Goal: Task Accomplishment & Management: Manage account settings

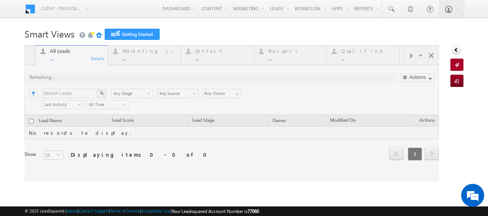
click at [0, 0] on link "Manage Leads" at bounding box center [0, 0] width 0 height 0
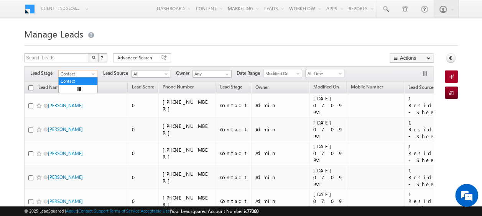
click at [91, 74] on span at bounding box center [94, 75] width 6 height 6
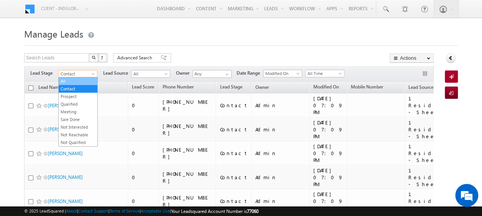
click at [70, 82] on link "All" at bounding box center [78, 81] width 39 height 7
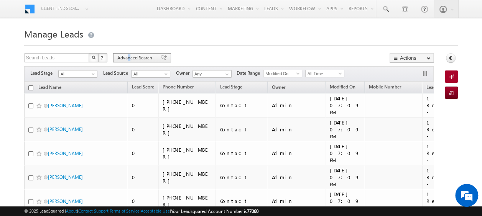
click at [129, 57] on span "Advanced Search" at bounding box center [135, 57] width 37 height 7
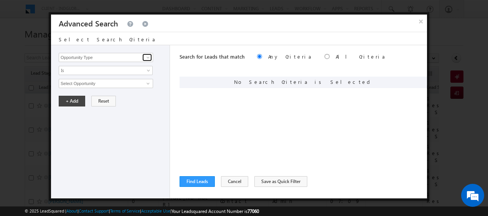
click at [148, 55] on span at bounding box center [148, 57] width 6 height 6
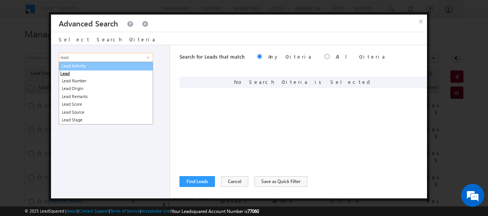
click at [92, 66] on link "Lead Activity" at bounding box center [106, 66] width 94 height 9
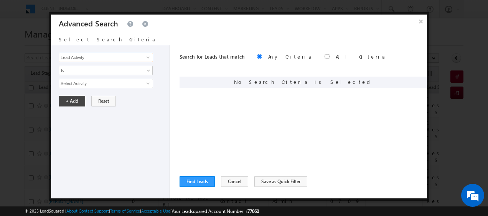
type input "Lead Activity"
click at [149, 82] on span at bounding box center [148, 83] width 6 height 6
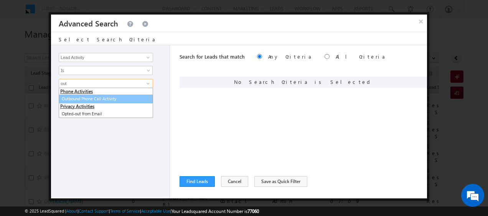
click at [96, 97] on link "Outbound Phone Call Activity" at bounding box center [106, 99] width 94 height 9
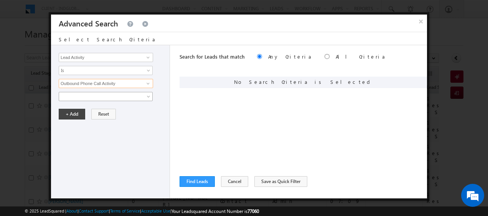
type input "Outbound Phone Call Activity"
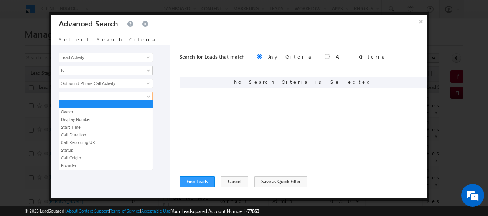
click at [149, 94] on link at bounding box center [106, 96] width 94 height 9
click at [89, 135] on link "Call Duration" at bounding box center [106, 134] width 94 height 7
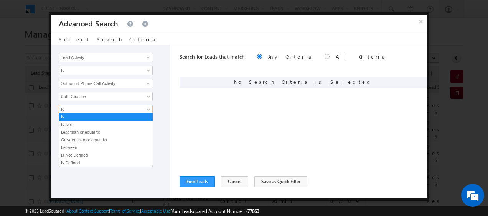
click at [147, 109] on span at bounding box center [149, 111] width 6 height 6
click at [99, 138] on link "Greater than or equal to" at bounding box center [106, 139] width 94 height 7
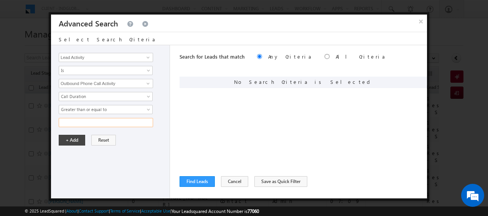
click at [94, 123] on input "text" at bounding box center [106, 122] width 94 height 9
type input "180"
click at [68, 137] on button "+ Add" at bounding box center [72, 140] width 26 height 11
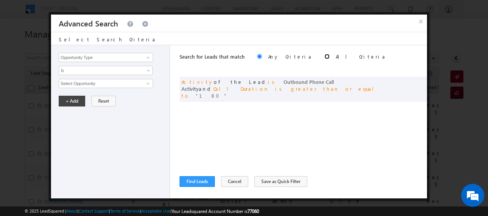
click at [324, 56] on input "radio" at bounding box center [326, 56] width 5 height 5
radio input "true"
click at [209, 182] on button "Find Leads" at bounding box center [196, 181] width 35 height 11
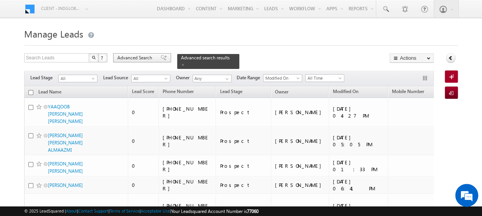
click at [145, 58] on span "Advanced Search" at bounding box center [135, 57] width 37 height 7
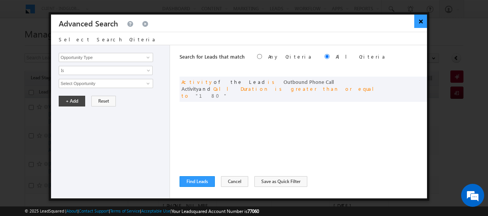
click at [419, 22] on button "×" at bounding box center [420, 21] width 13 height 13
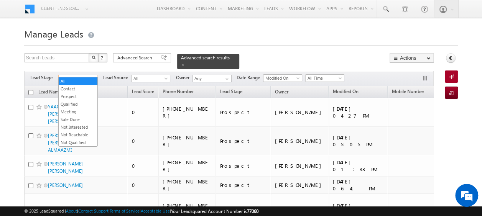
click at [93, 77] on span at bounding box center [94, 80] width 6 height 6
click at [144, 55] on span "Advanced Search" at bounding box center [135, 57] width 37 height 7
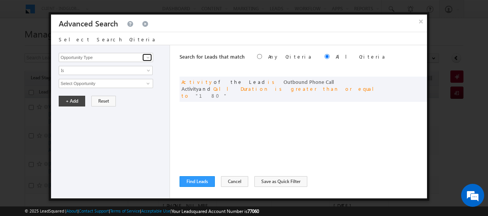
click at [146, 58] on span at bounding box center [148, 57] width 6 height 6
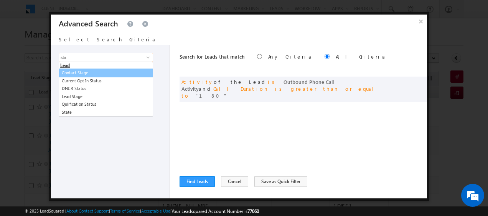
click at [76, 71] on link "Contact Stage" at bounding box center [106, 73] width 94 height 9
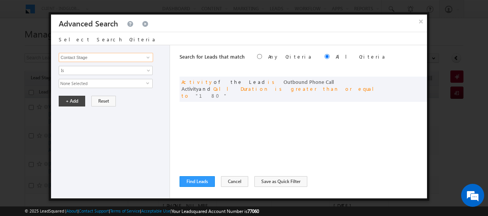
type input "Contact Stage"
click at [148, 82] on span "select" at bounding box center [149, 82] width 6 height 3
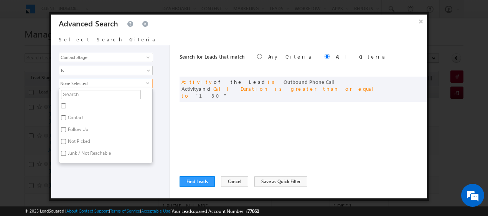
scroll to position [21, 0]
click at [62, 154] on input "Not Interested" at bounding box center [63, 156] width 5 height 5
checkbox input "true"
click at [227, 184] on button "Cancel" at bounding box center [234, 181] width 27 height 11
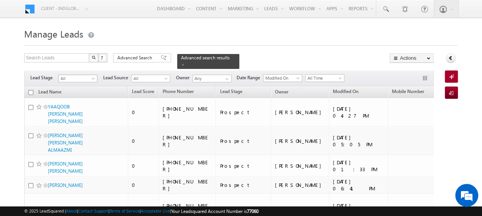
click at [91, 77] on span at bounding box center [94, 80] width 6 height 6
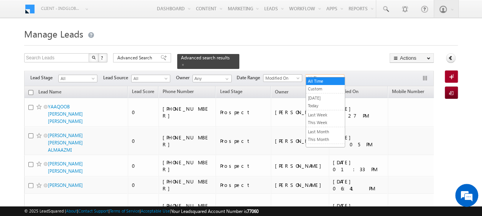
click at [333, 75] on span "All Time" at bounding box center [323, 78] width 36 height 7
click at [317, 105] on link "Today" at bounding box center [325, 105] width 39 height 7
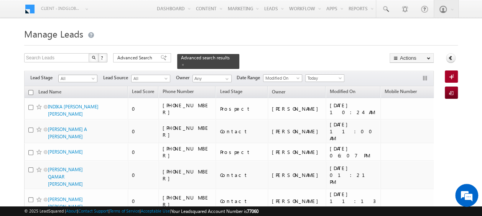
click at [92, 77] on span at bounding box center [94, 80] width 6 height 6
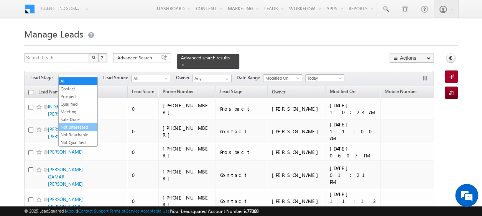
click at [83, 124] on link "Not Interested" at bounding box center [78, 127] width 39 height 7
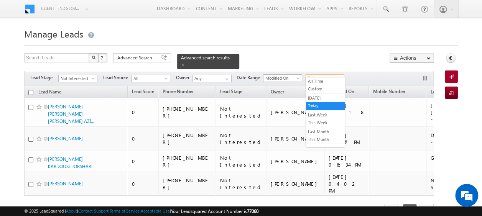
click at [338, 77] on span at bounding box center [341, 80] width 6 height 6
click at [322, 78] on link "All Time" at bounding box center [325, 81] width 39 height 7
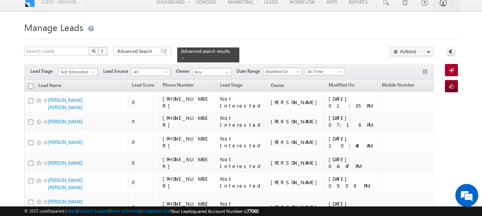
scroll to position [0, 0]
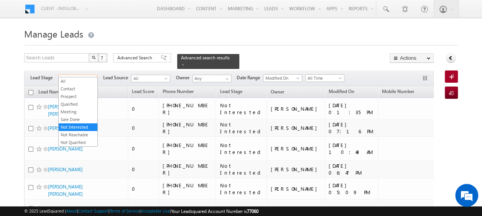
click at [92, 77] on span at bounding box center [94, 80] width 6 height 6
click at [82, 131] on link "Not Reachable" at bounding box center [78, 134] width 39 height 7
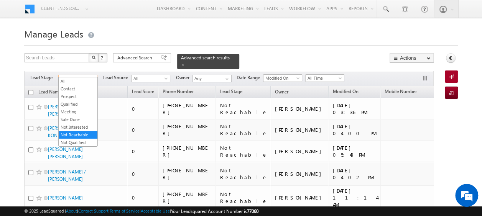
click at [93, 77] on span at bounding box center [94, 80] width 6 height 6
click at [81, 139] on link "Not Qualified" at bounding box center [78, 142] width 39 height 7
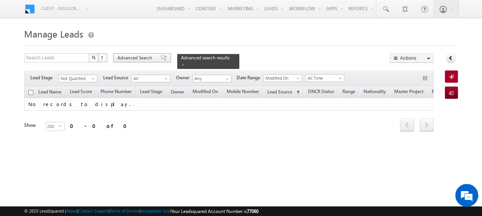
click at [143, 58] on span "Advanced Search" at bounding box center [135, 57] width 37 height 7
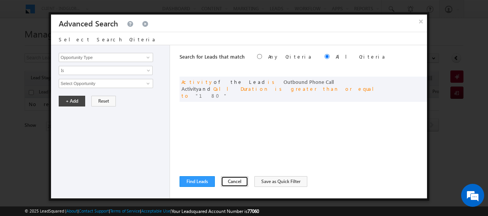
click at [228, 185] on button "Cancel" at bounding box center [234, 181] width 27 height 11
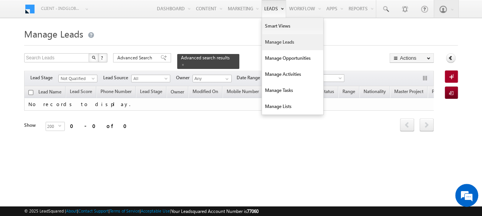
click at [272, 42] on link "Manage Leads" at bounding box center [292, 42] width 61 height 16
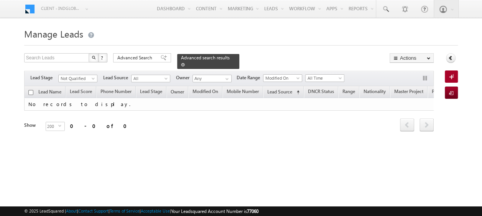
click at [185, 63] on span at bounding box center [183, 65] width 4 height 4
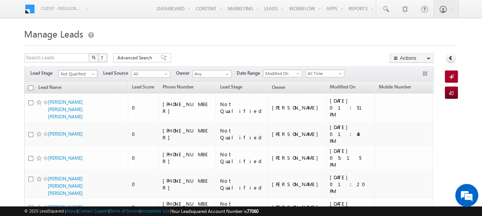
click at [90, 73] on span "Not Qualified" at bounding box center [77, 74] width 36 height 7
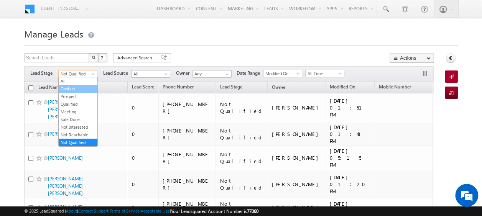
click at [64, 87] on link "Contact" at bounding box center [78, 88] width 39 height 7
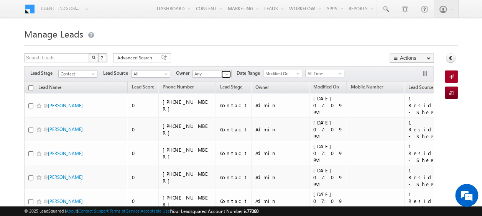
click at [227, 74] on span at bounding box center [227, 74] width 6 height 6
click at [217, 81] on link "Current User" at bounding box center [230, 81] width 77 height 9
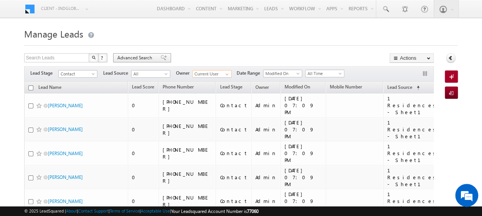
type input "Current User"
click at [133, 56] on span "Advanced Search" at bounding box center [135, 57] width 37 height 7
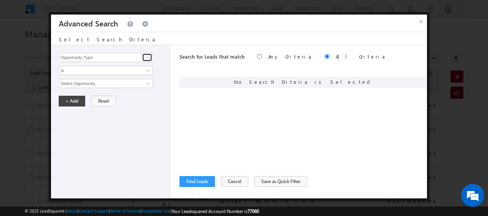
click at [148, 57] on span at bounding box center [148, 57] width 6 height 6
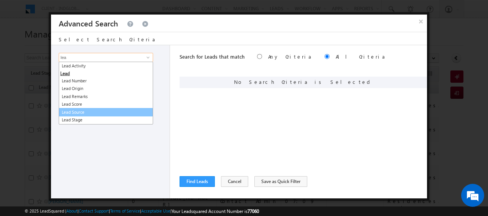
click at [82, 113] on link "Lead Source" at bounding box center [106, 112] width 94 height 9
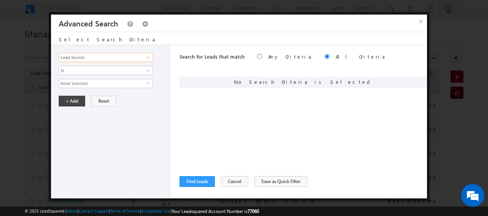
type input "Lead Source"
click at [108, 87] on span "None Selected" at bounding box center [102, 83] width 87 height 8
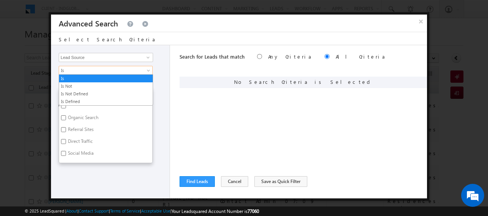
click at [146, 66] on link "Is" at bounding box center [106, 70] width 94 height 9
click at [177, 89] on div "Opportunity Type Lead Activity Task Sales Group Prospect Id Address 1 Address 2…" at bounding box center [239, 121] width 376 height 153
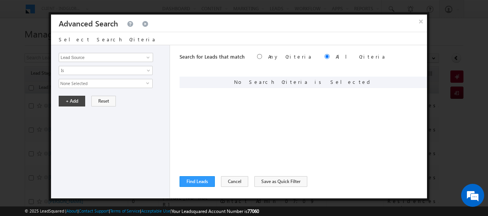
click at [146, 82] on span "select" at bounding box center [149, 82] width 6 height 3
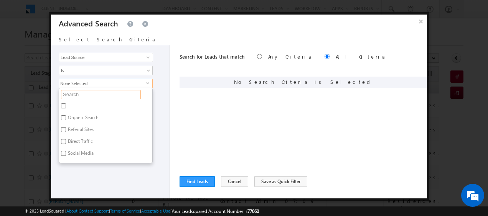
click at [74, 94] on input "text" at bounding box center [101, 94] width 80 height 9
type input "a"
type input "az"
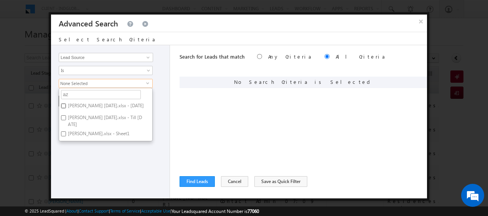
click at [63, 103] on input "[PERSON_NAME] [DATE].xlsx - [DATE]" at bounding box center [63, 105] width 5 height 5
checkbox input "true"
click at [65, 117] on input "Azizi Rivera Jan 2025.xlsx - Till January 2025" at bounding box center [63, 117] width 5 height 5
checkbox input "true"
click at [163, 120] on div "Opportunity Type Lead Activity Task Sales Group Prospect Id Address 1 Address 2…" at bounding box center [110, 121] width 119 height 153
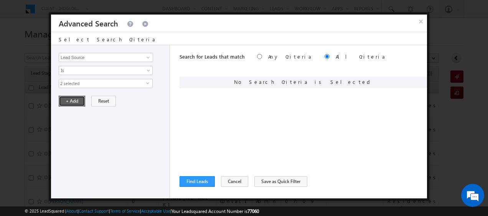
click at [75, 99] on button "+ Add" at bounding box center [72, 101] width 26 height 11
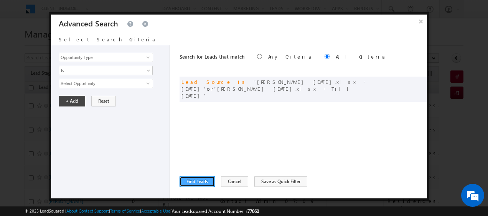
click at [198, 179] on button "Find Leads" at bounding box center [196, 181] width 35 height 11
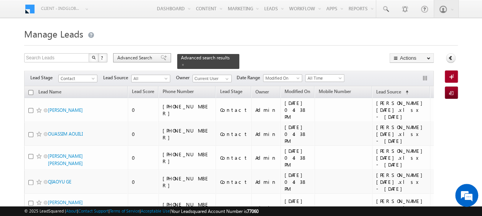
click at [126, 59] on span "Advanced Search" at bounding box center [135, 57] width 37 height 7
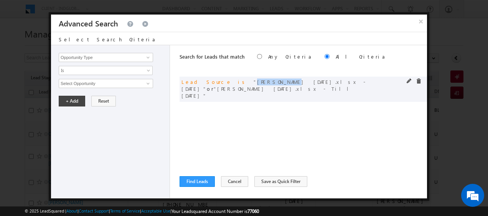
drag, startPoint x: 222, startPoint y: 81, endPoint x: 241, endPoint y: 82, distance: 18.8
click at [241, 82] on span "[PERSON_NAME] [DATE].xlsx - [DATE]" at bounding box center [273, 85] width 184 height 13
copy span "Azizi Rivera"
click at [231, 180] on button "Cancel" at bounding box center [234, 181] width 27 height 11
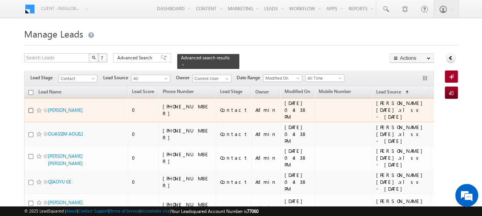
click at [31, 108] on input "checkbox" at bounding box center [30, 110] width 5 height 5
checkbox input "true"
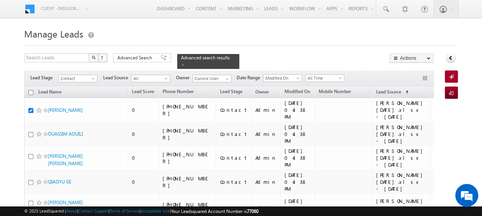
click at [31, 90] on input "checkbox" at bounding box center [30, 92] width 5 height 5
checkbox input "true"
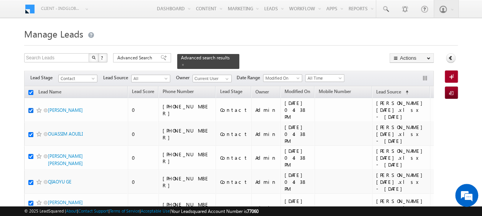
checkbox input "true"
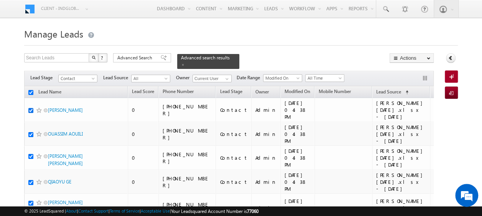
checkbox input "true"
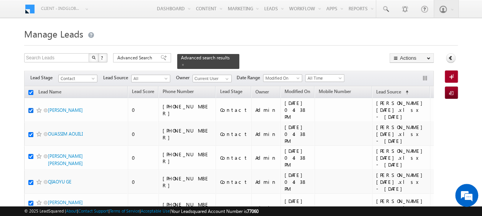
checkbox input "true"
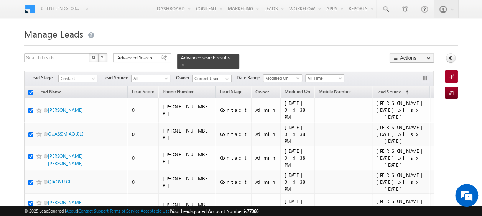
checkbox input "true"
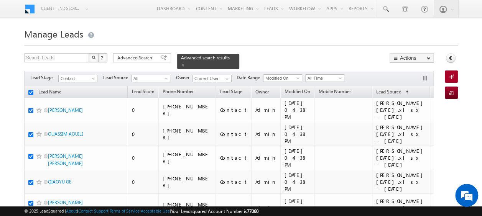
checkbox input "true"
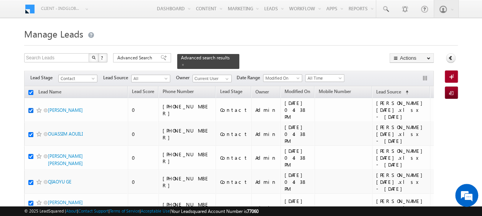
checkbox input "true"
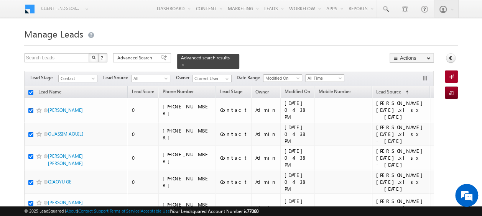
checkbox input "true"
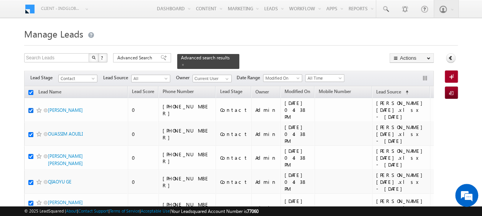
checkbox input "true"
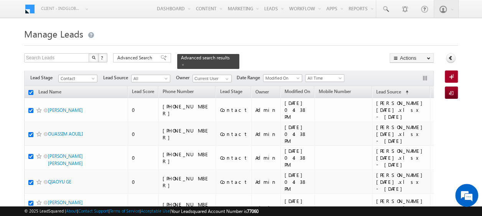
checkbox input "true"
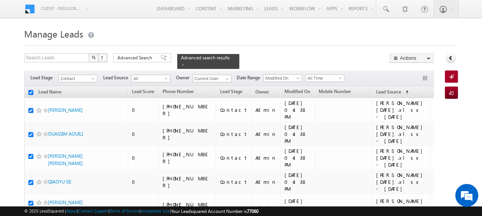
checkbox input "true"
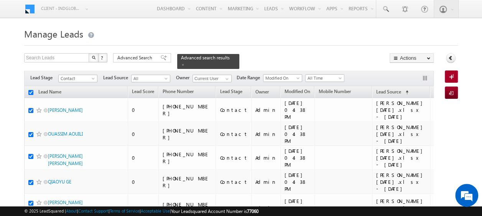
checkbox input "true"
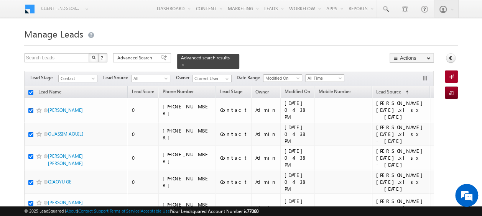
checkbox input "true"
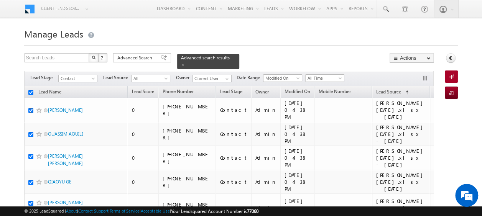
checkbox input "true"
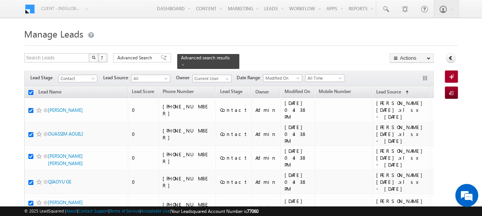
checkbox input "true"
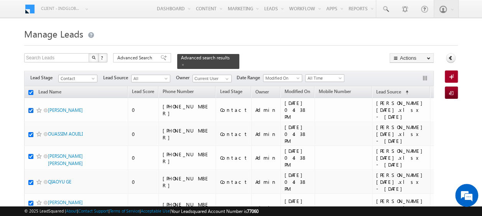
checkbox input "true"
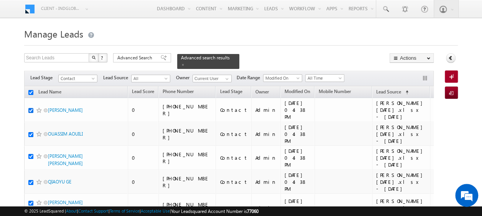
checkbox input "true"
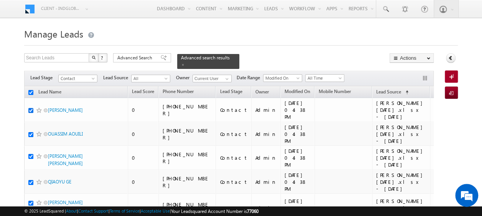
checkbox input "true"
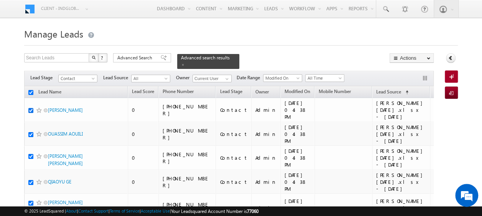
checkbox input "true"
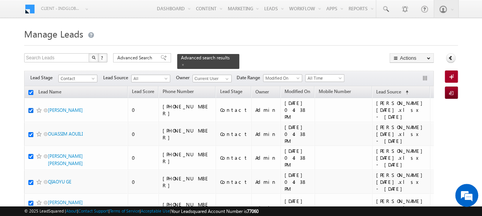
checkbox input "true"
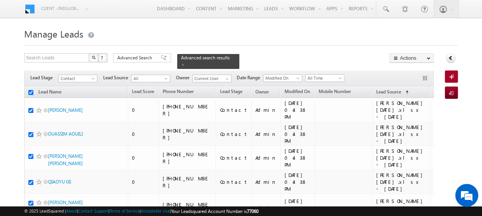
checkbox input "true"
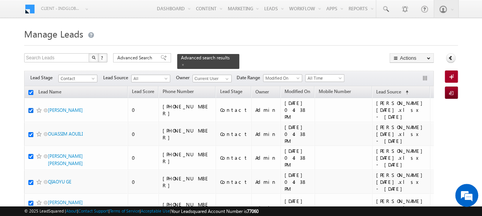
checkbox input "true"
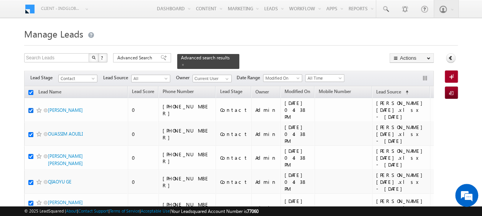
checkbox input "true"
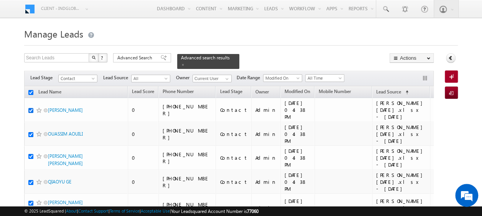
checkbox input "true"
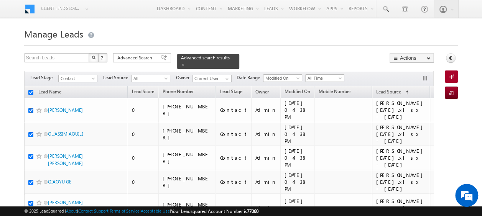
checkbox input "true"
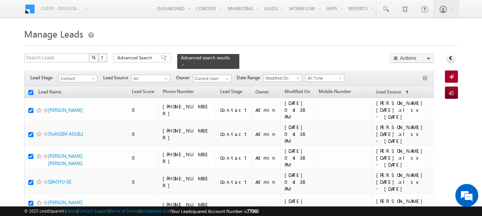
checkbox input "true"
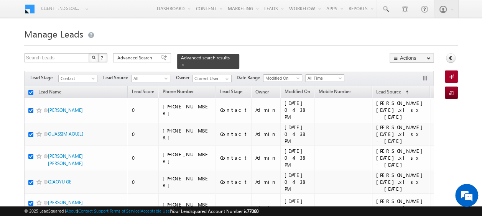
checkbox input "true"
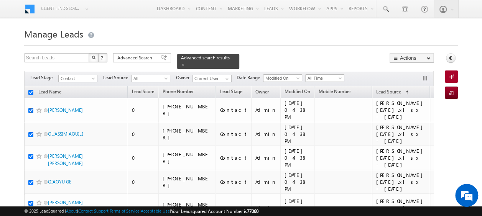
checkbox input "true"
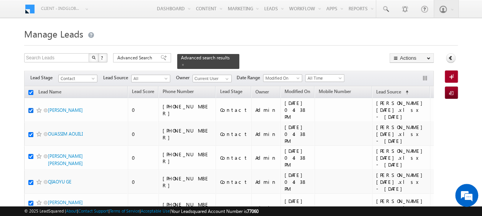
checkbox input "true"
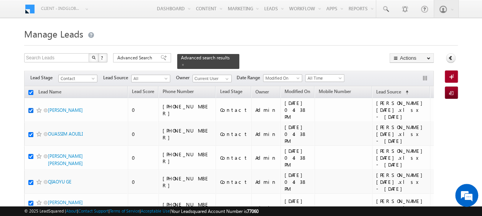
checkbox input "true"
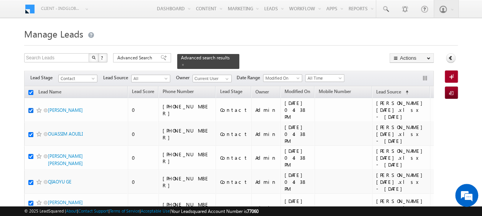
checkbox input "true"
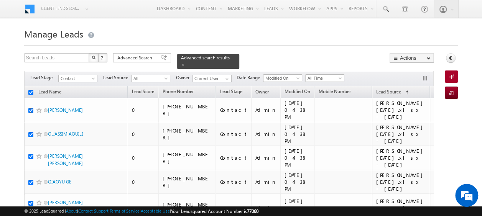
checkbox input "true"
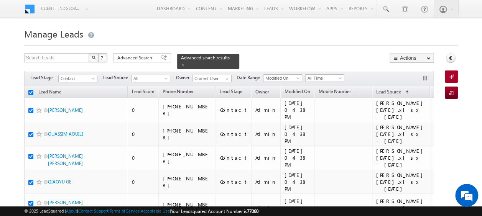
checkbox input "true"
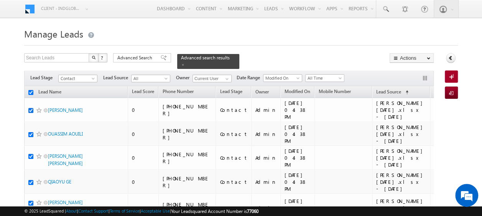
checkbox input "true"
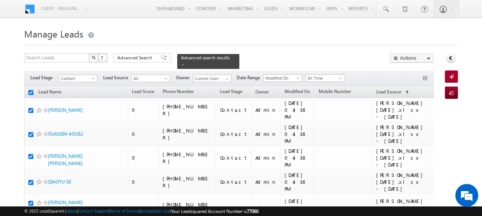
checkbox input "true"
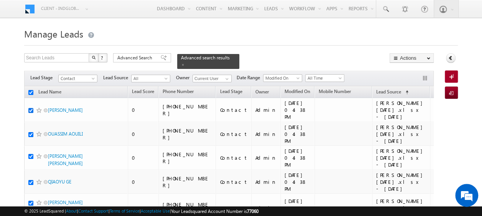
checkbox input "true"
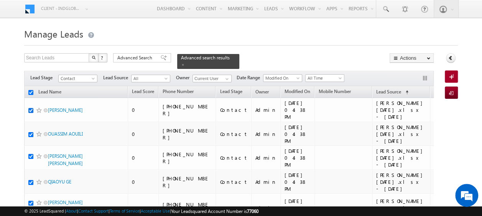
checkbox input "true"
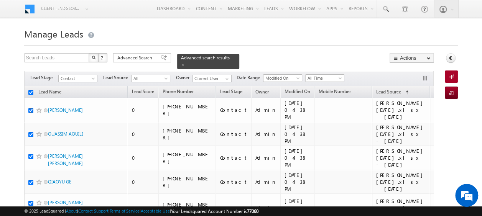
checkbox input "true"
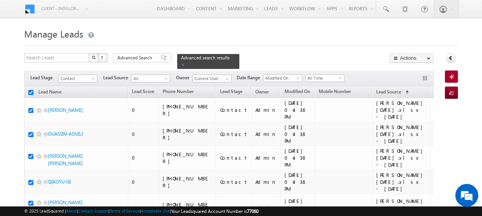
checkbox input "true"
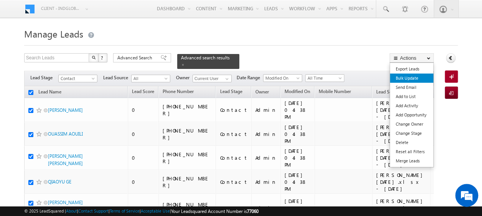
click at [406, 79] on link "Bulk Update" at bounding box center [411, 78] width 43 height 9
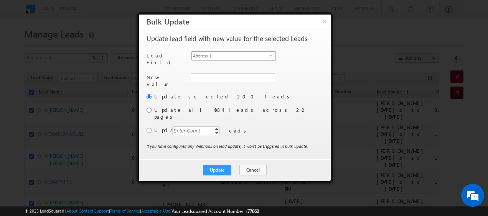
click at [267, 57] on span "Address 1" at bounding box center [230, 56] width 77 height 8
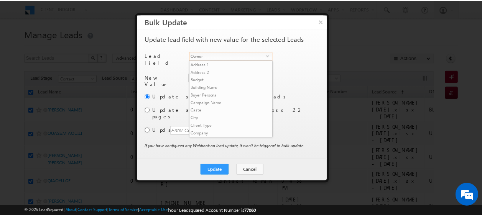
scroll to position [292, 0]
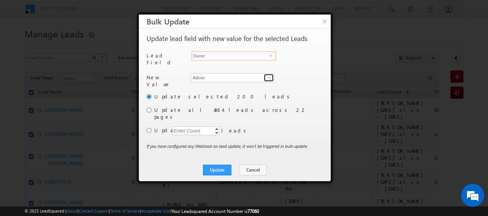
click at [270, 75] on span at bounding box center [269, 78] width 6 height 6
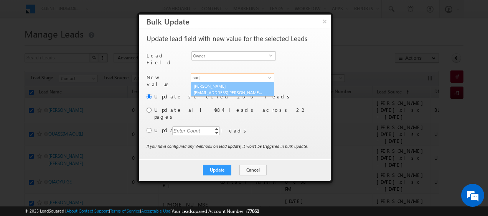
click at [231, 90] on span "sanjay.rajpurohit@indglobal.ae" at bounding box center [228, 93] width 69 height 6
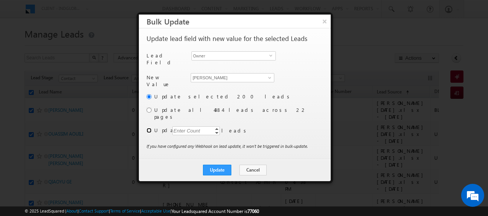
click at [148, 128] on input "radio" at bounding box center [148, 130] width 5 height 5
click at [198, 126] on div "Enter Count" at bounding box center [186, 130] width 29 height 9
click at [219, 165] on button "Update" at bounding box center [217, 170] width 28 height 11
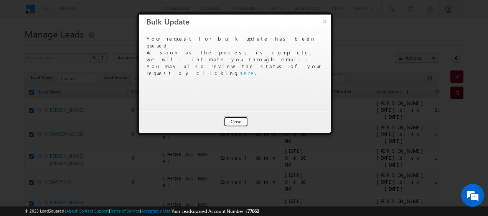
click at [235, 122] on button "Close" at bounding box center [235, 122] width 25 height 11
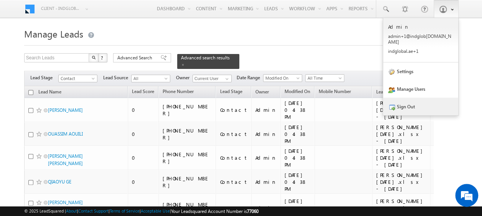
click at [418, 98] on link "Sign Out" at bounding box center [420, 107] width 75 height 18
